Goal: Information Seeking & Learning: Learn about a topic

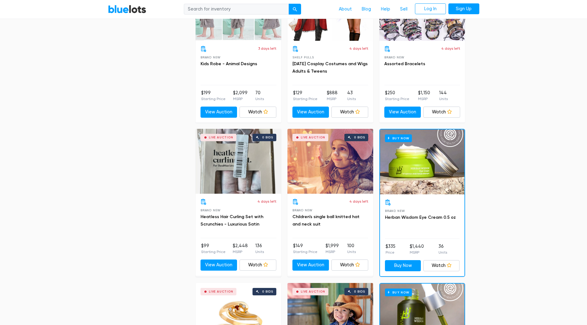
scroll to position [2382, 0]
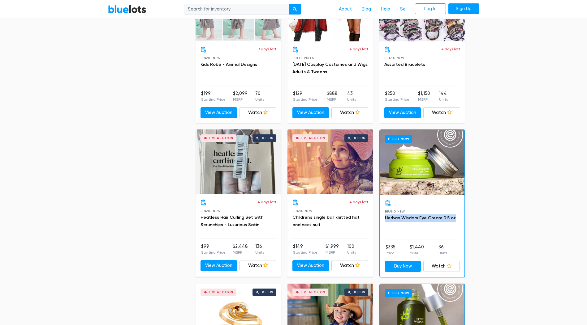
drag, startPoint x: 383, startPoint y: 218, endPoint x: 458, endPoint y: 217, distance: 75.2
click at [458, 217] on div "Brand New Herban Wisdom Eye Cream 0.5 oz $335 Price $1,440 MSRP 36 Units Buy No…" at bounding box center [422, 236] width 84 height 82
copy link "Herban Wisdom Eye Cream 0.5 oz"
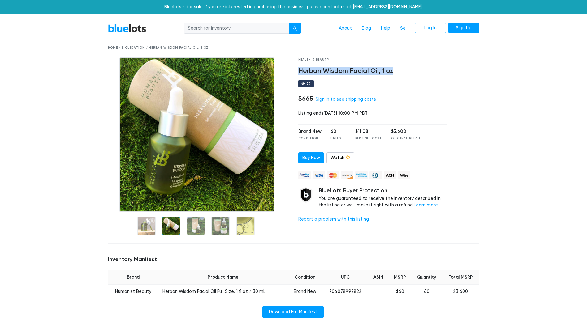
drag, startPoint x: 296, startPoint y: 69, endPoint x: 400, endPoint y: 70, distance: 103.6
click at [400, 70] on div "Health & Beauty Herban Wisdom Facial Oil, 1 oz 79 $665 Sign in to see shipping …" at bounding box center [373, 149] width 159 height 182
copy h4 "Herban Wisdom Facial Oil, 1 oz"
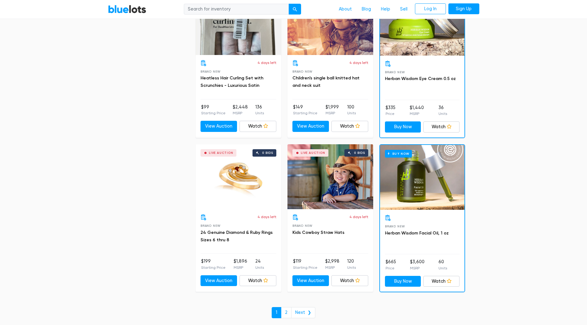
scroll to position [2568, 0]
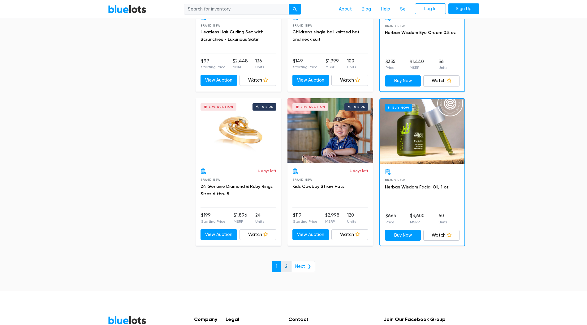
click at [285, 263] on link "2" at bounding box center [286, 266] width 11 height 11
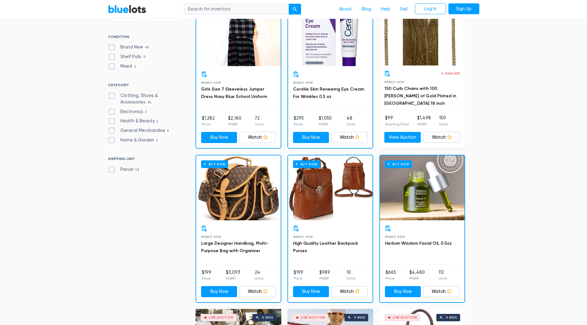
scroll to position [155, 0]
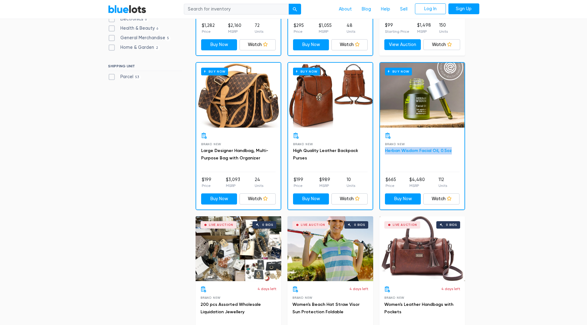
drag, startPoint x: 382, startPoint y: 152, endPoint x: 449, endPoint y: 153, distance: 66.2
click at [449, 153] on div "Brand New Herban Wisdom Facial Oil, 0.5oz $665 Price $4,480 MSRP 112 Units Buy …" at bounding box center [422, 169] width 84 height 82
copy link "Herban Wisdom Facial Oil, 0.5oz"
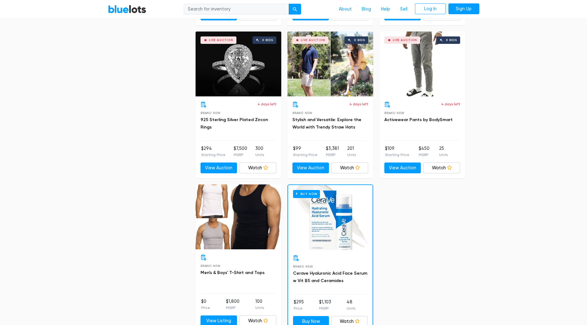
scroll to position [495, 0]
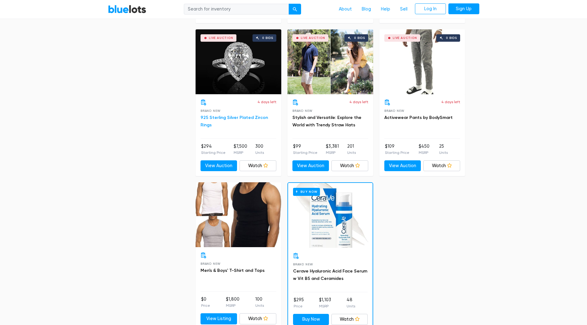
click at [235, 116] on link "925 Sterling Silver Plated Zircon Rings" at bounding box center [233, 121] width 67 height 13
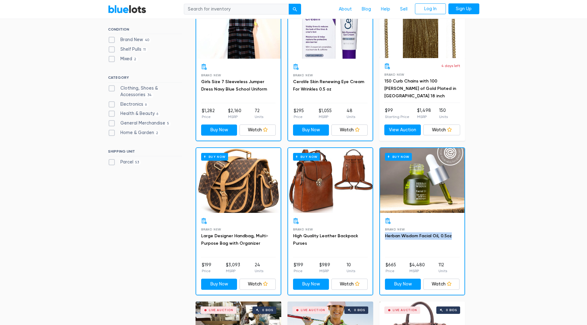
scroll to position [0, 0]
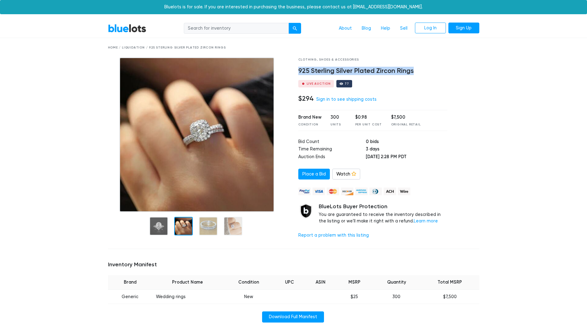
drag, startPoint x: 296, startPoint y: 69, endPoint x: 415, endPoint y: 74, distance: 119.2
click at [415, 74] on div "Clothing, Shoes & Accessories 925 Sterling Silver Plated Zircon Rings Live Auct…" at bounding box center [373, 151] width 159 height 187
copy h4 "925 Sterling Silver Plated Zircon Rings"
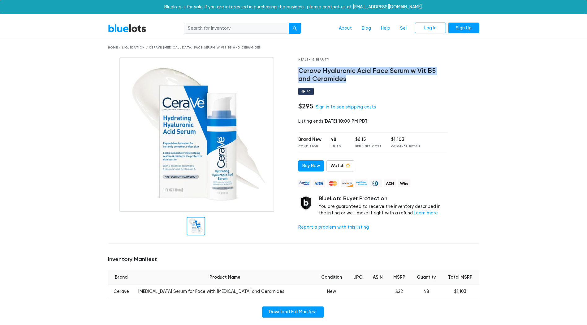
drag, startPoint x: 297, startPoint y: 68, endPoint x: 360, endPoint y: 80, distance: 64.0
click at [360, 80] on div "Health & Beauty Cerave [MEDICAL_DATA] Face Serum w Vit B5 and Ceramides 74 $295…" at bounding box center [373, 149] width 159 height 182
copy h4 "Cerave Hyaluronic Acid Face Serum w Vit B5 and Ceramides"
